Goal: Task Accomplishment & Management: Manage account settings

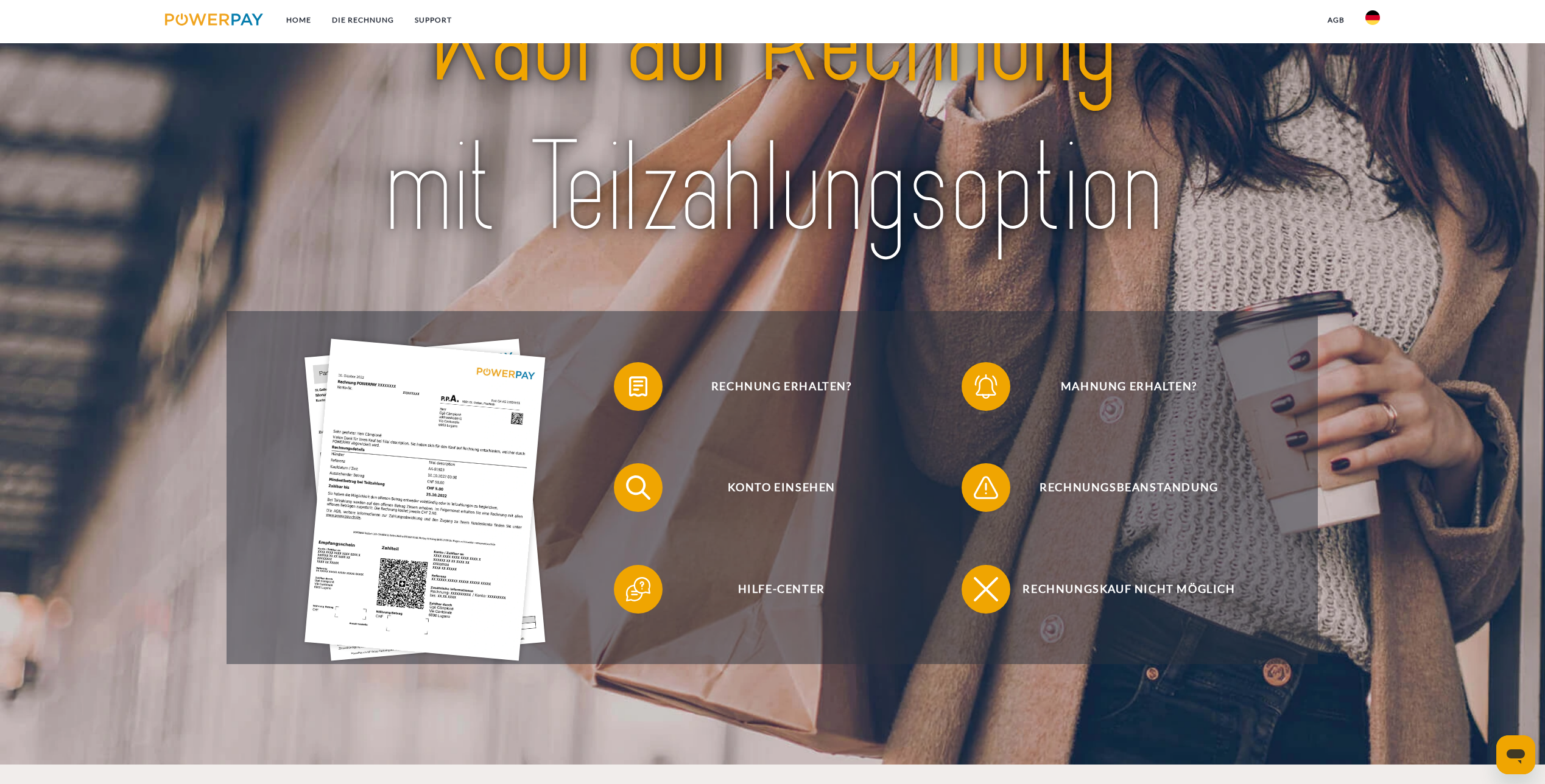
scroll to position [183, 0]
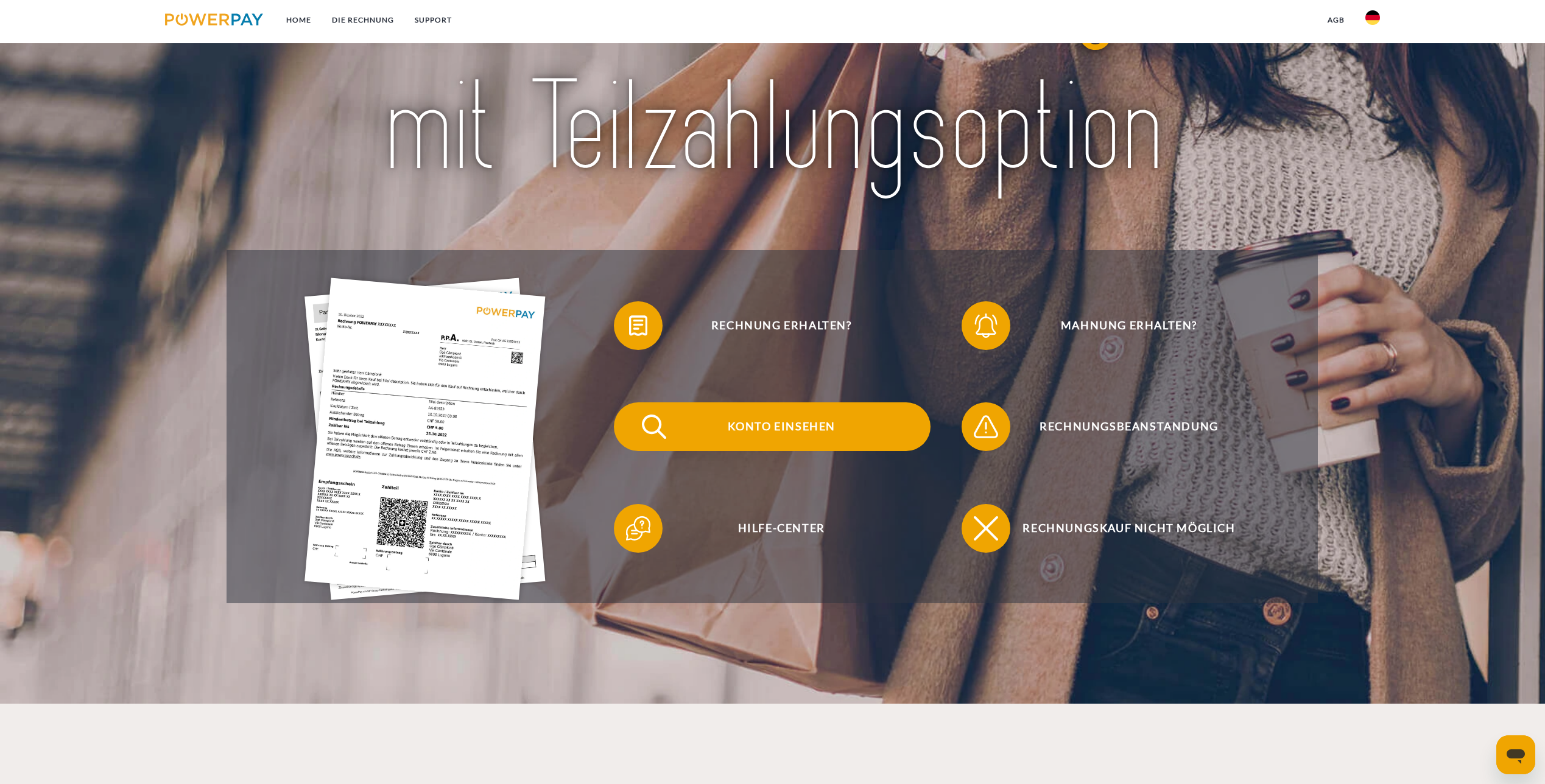
click at [643, 433] on img at bounding box center [654, 427] width 31 height 31
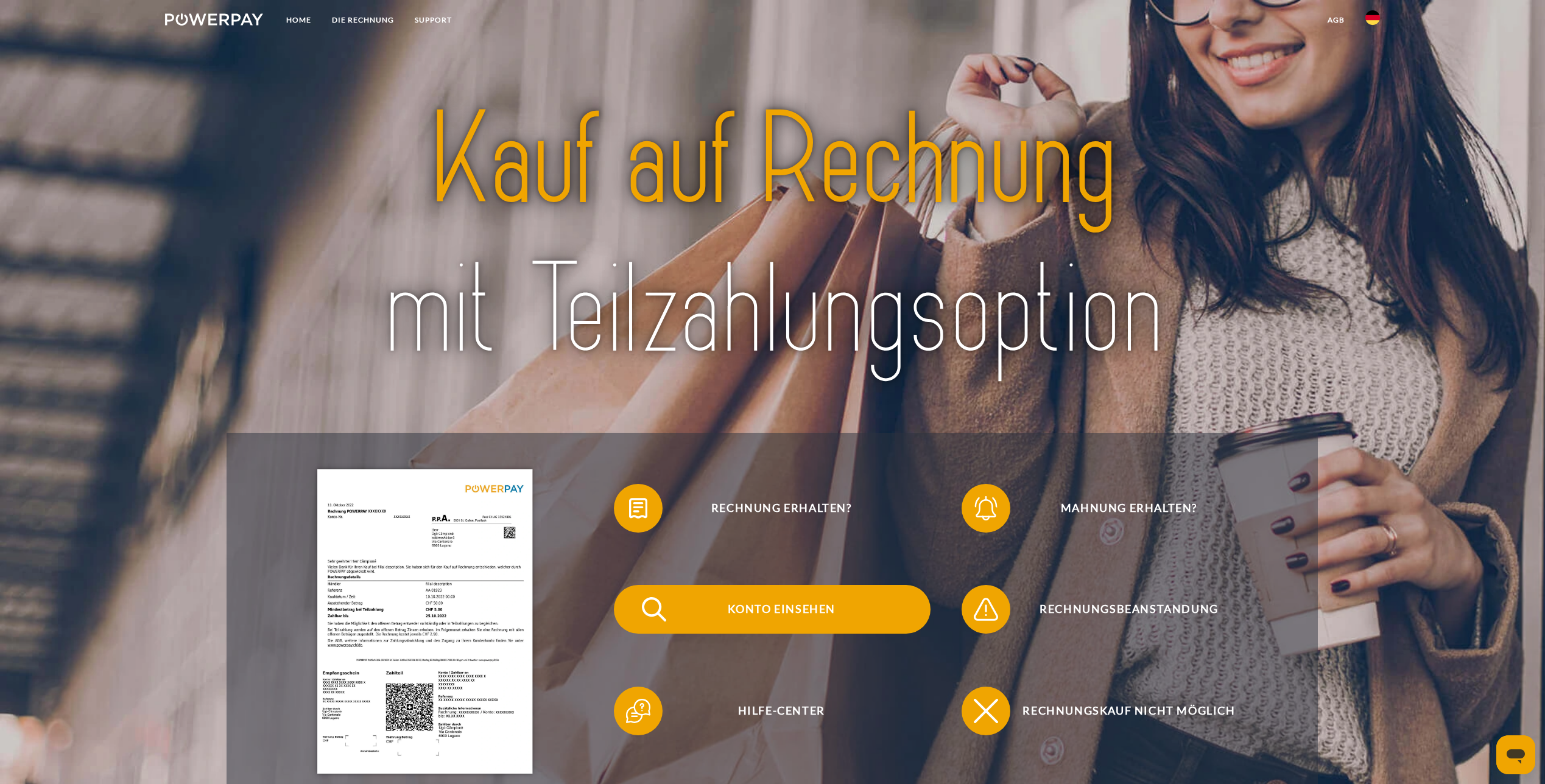
click at [776, 602] on span "Konto einsehen" at bounding box center [781, 609] width 299 height 49
